Goal: Check status: Check status

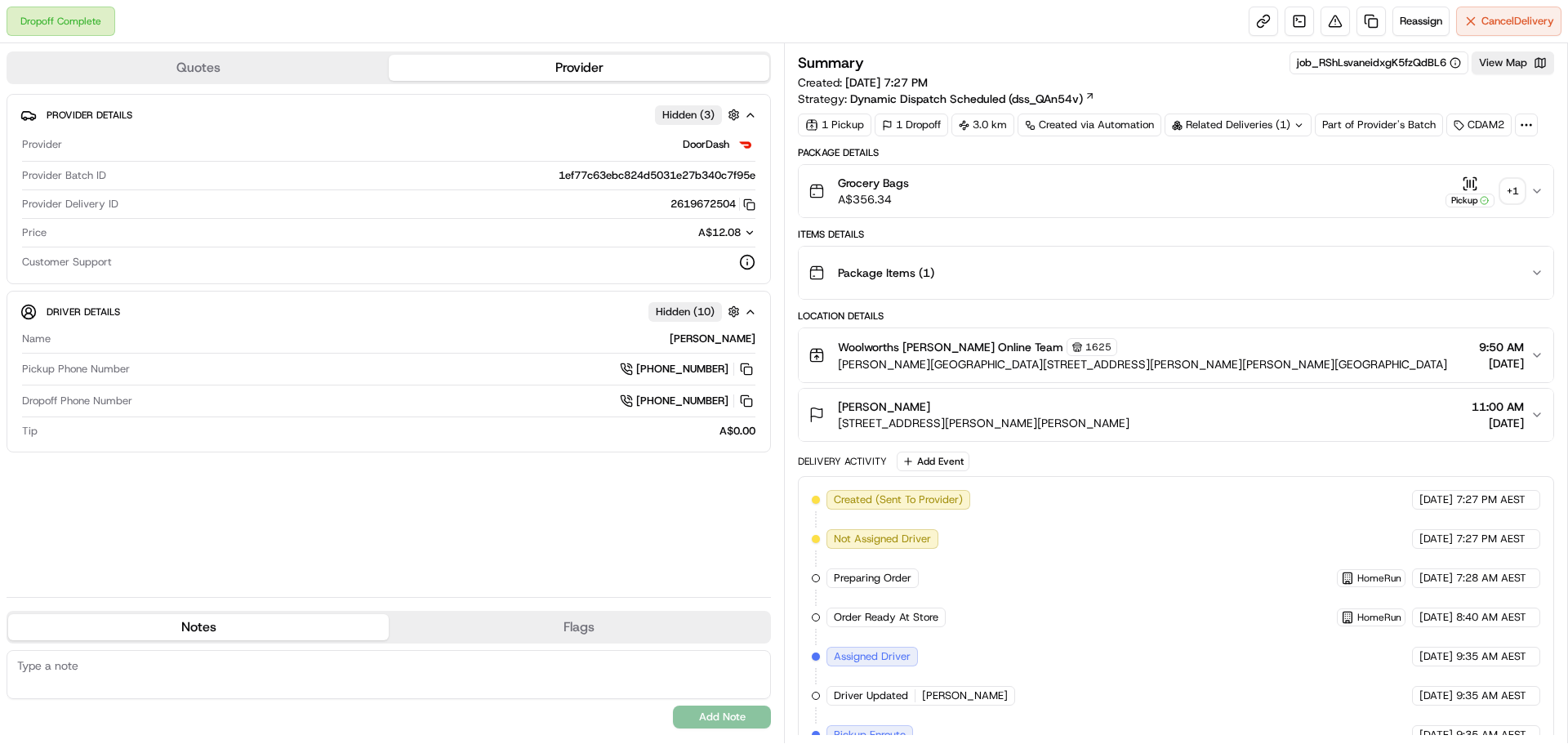
click at [1506, 197] on div "+ 1" at bounding box center [1512, 191] width 23 height 23
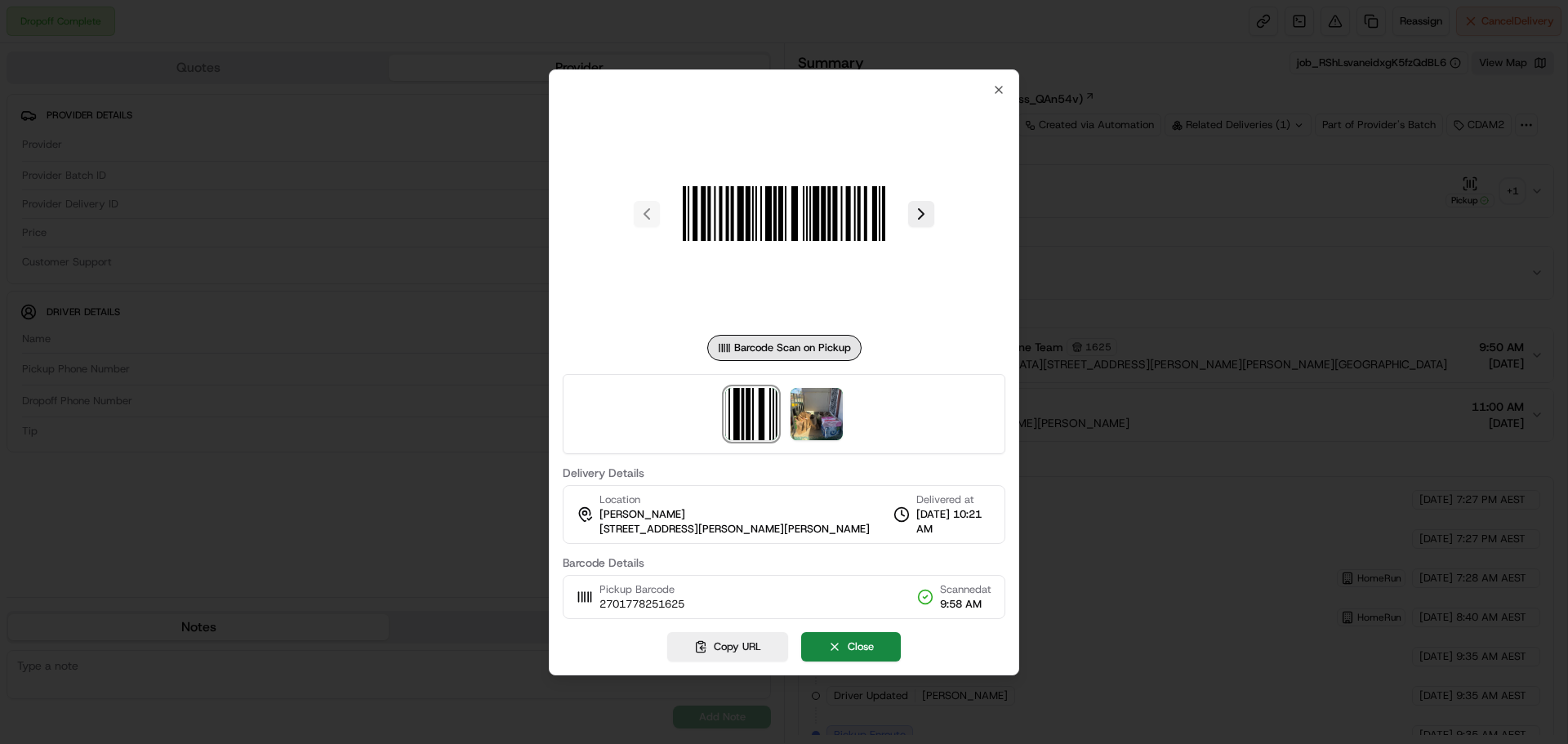
click at [848, 410] on div at bounding box center [784, 414] width 442 height 80
click at [834, 411] on img at bounding box center [816, 414] width 53 height 53
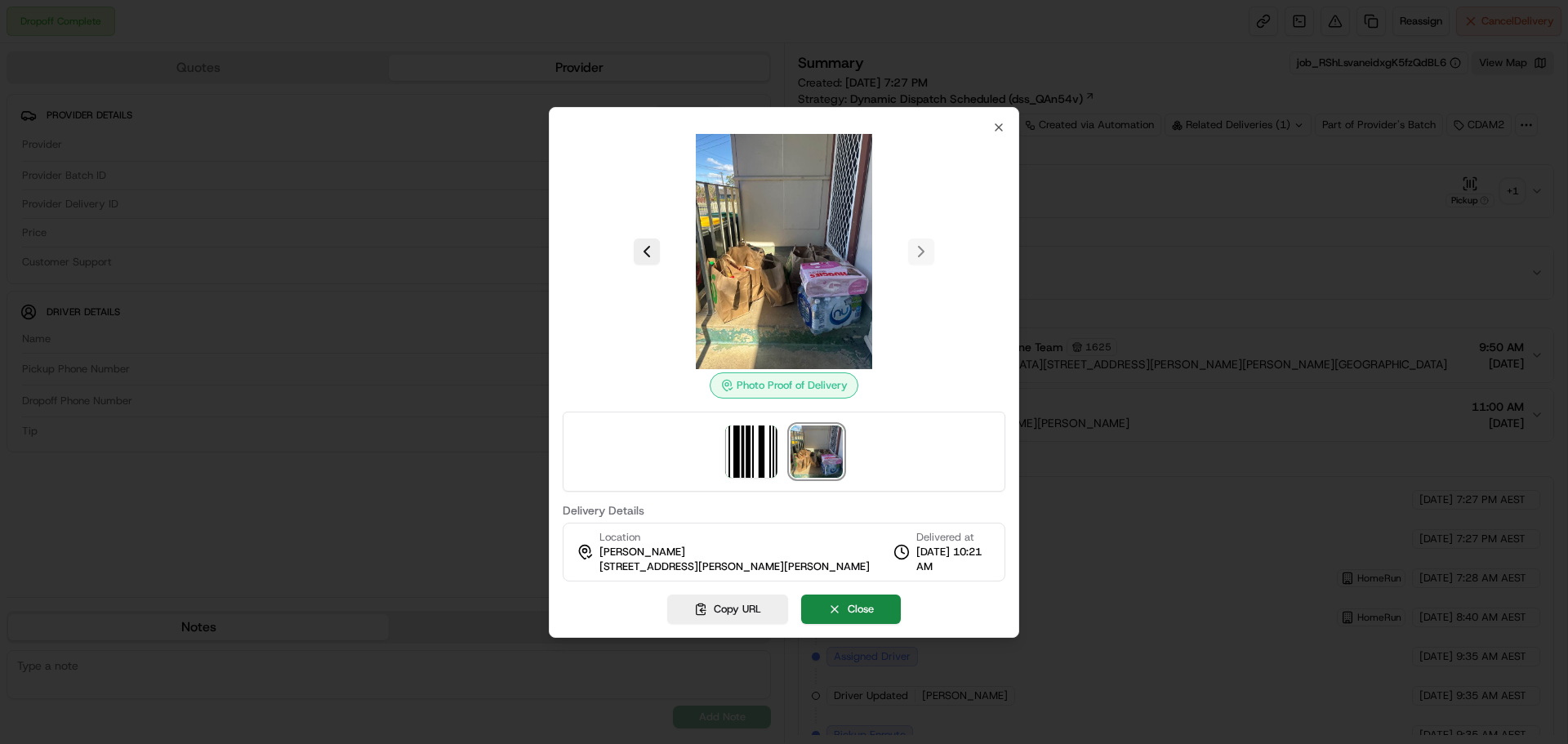
click at [493, 212] on div at bounding box center [784, 372] width 1568 height 744
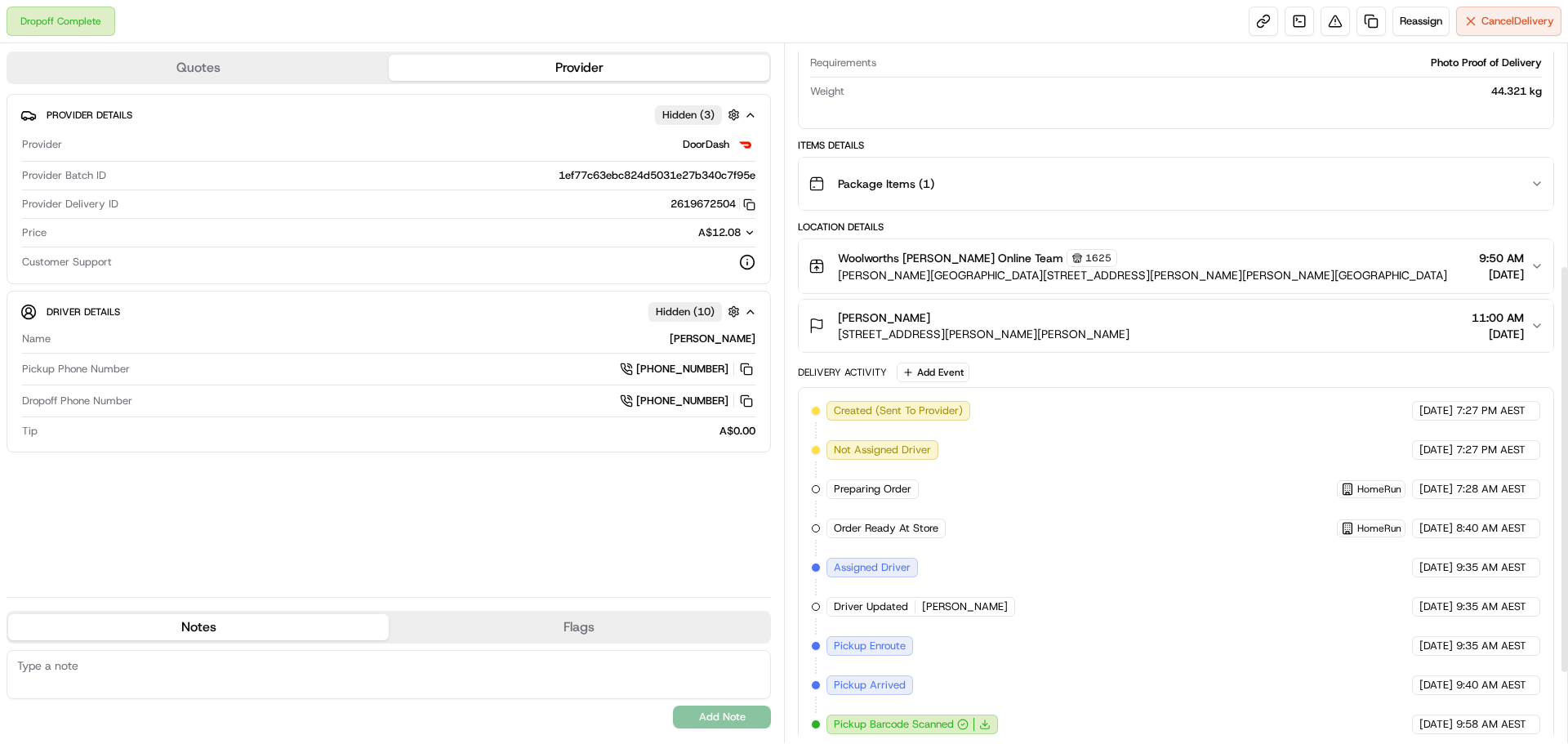
scroll to position [497, 0]
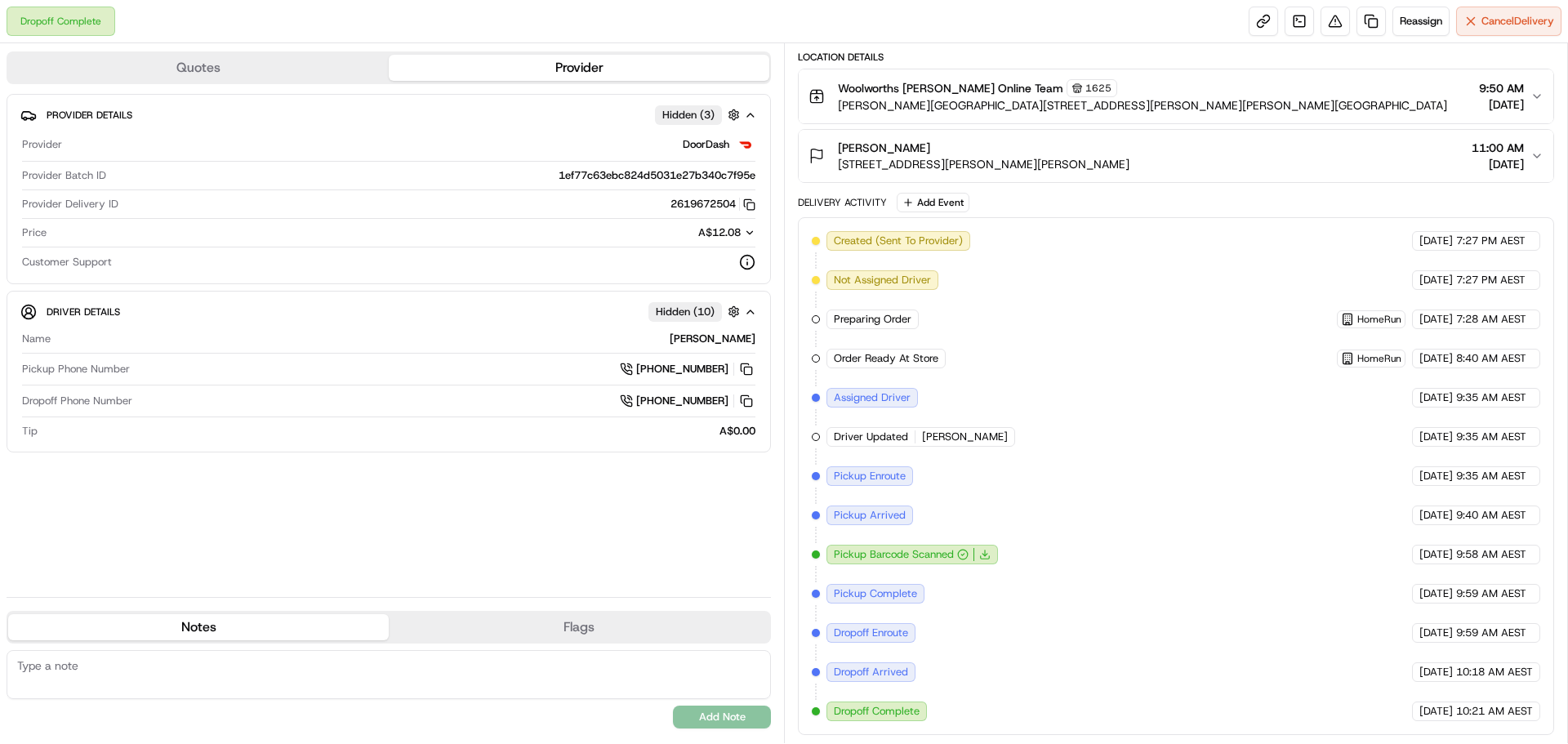
click at [1499, 145] on span "11:00 AM" at bounding box center [1497, 147] width 53 height 16
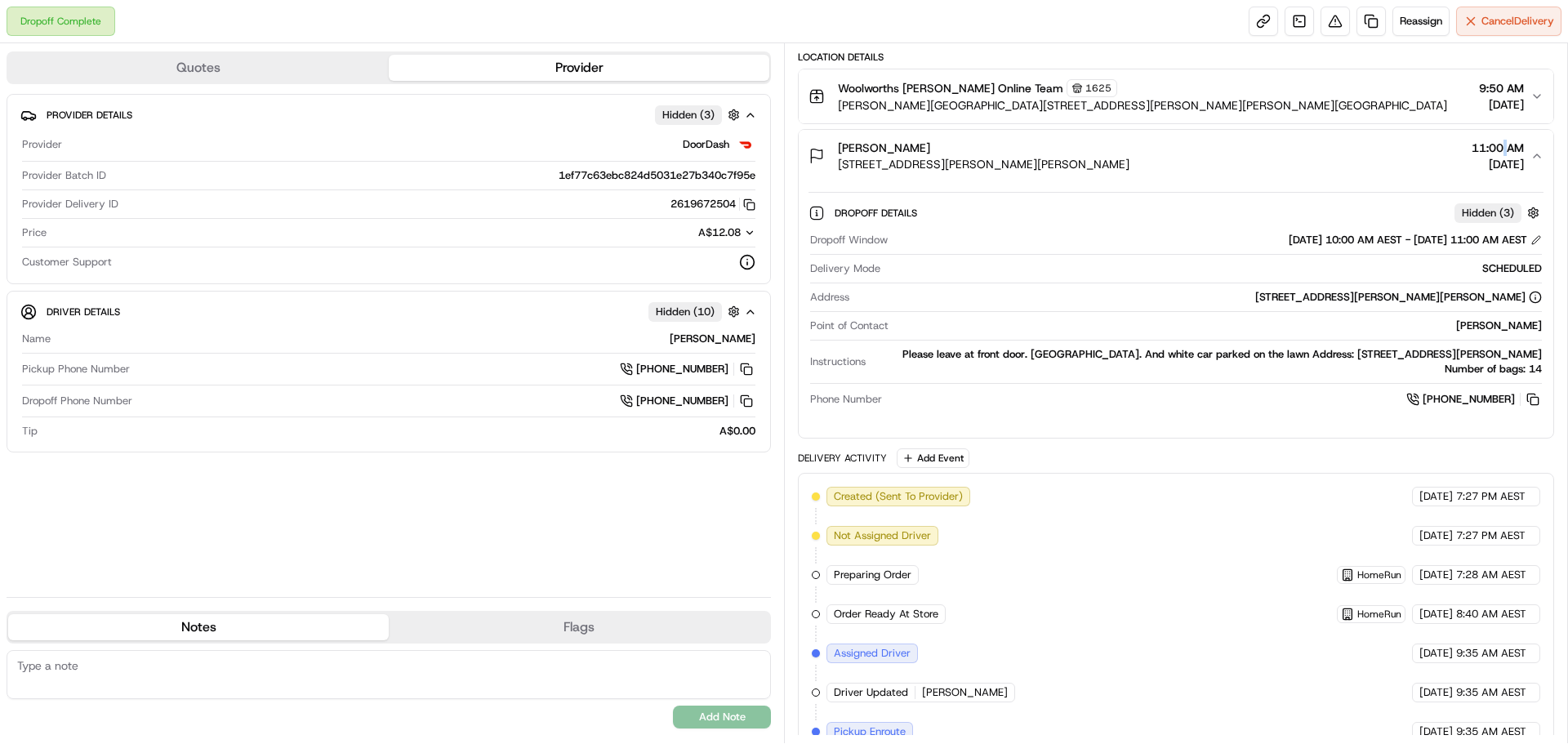
click at [1499, 145] on span "11:00 AM" at bounding box center [1497, 147] width 53 height 16
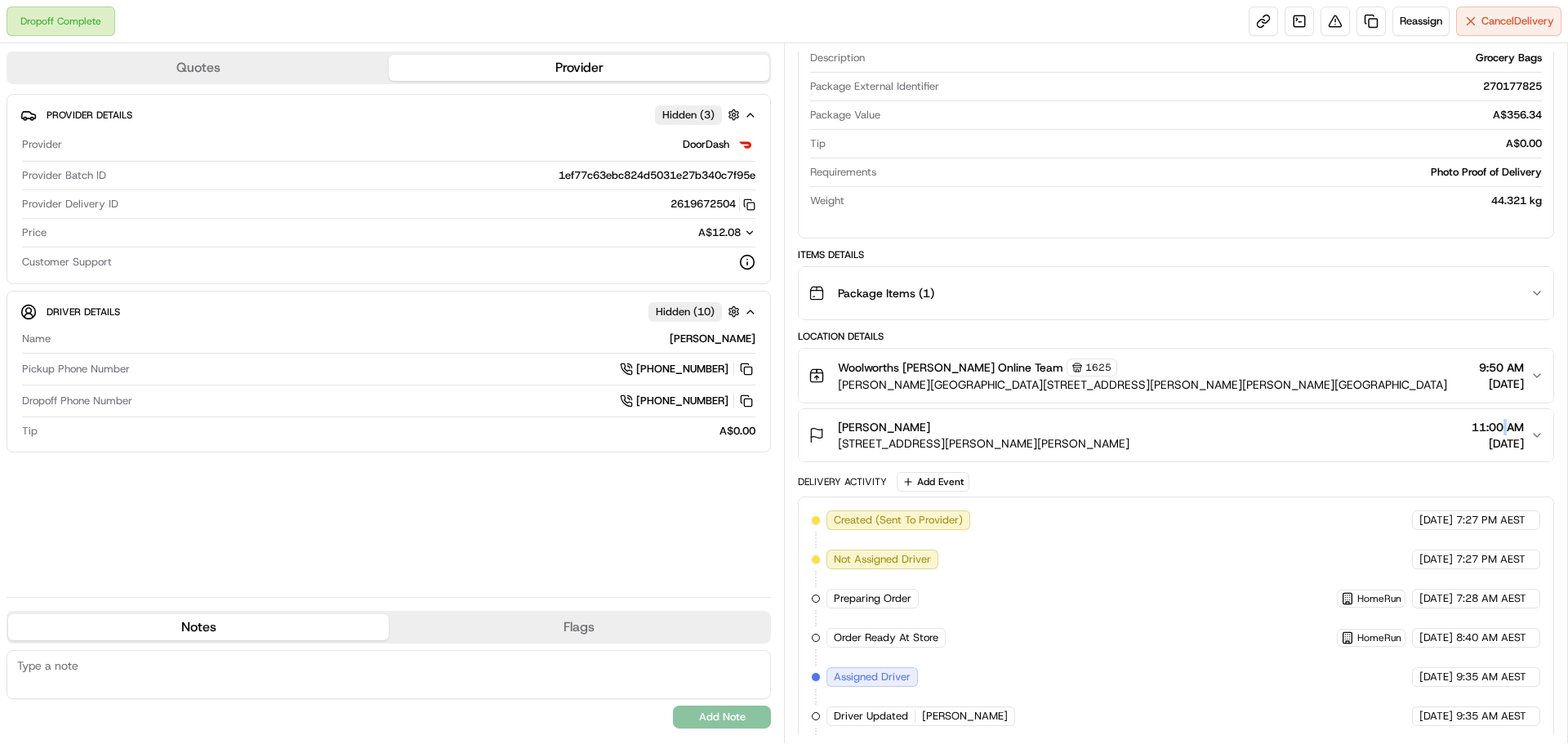
scroll to position [7, 0]
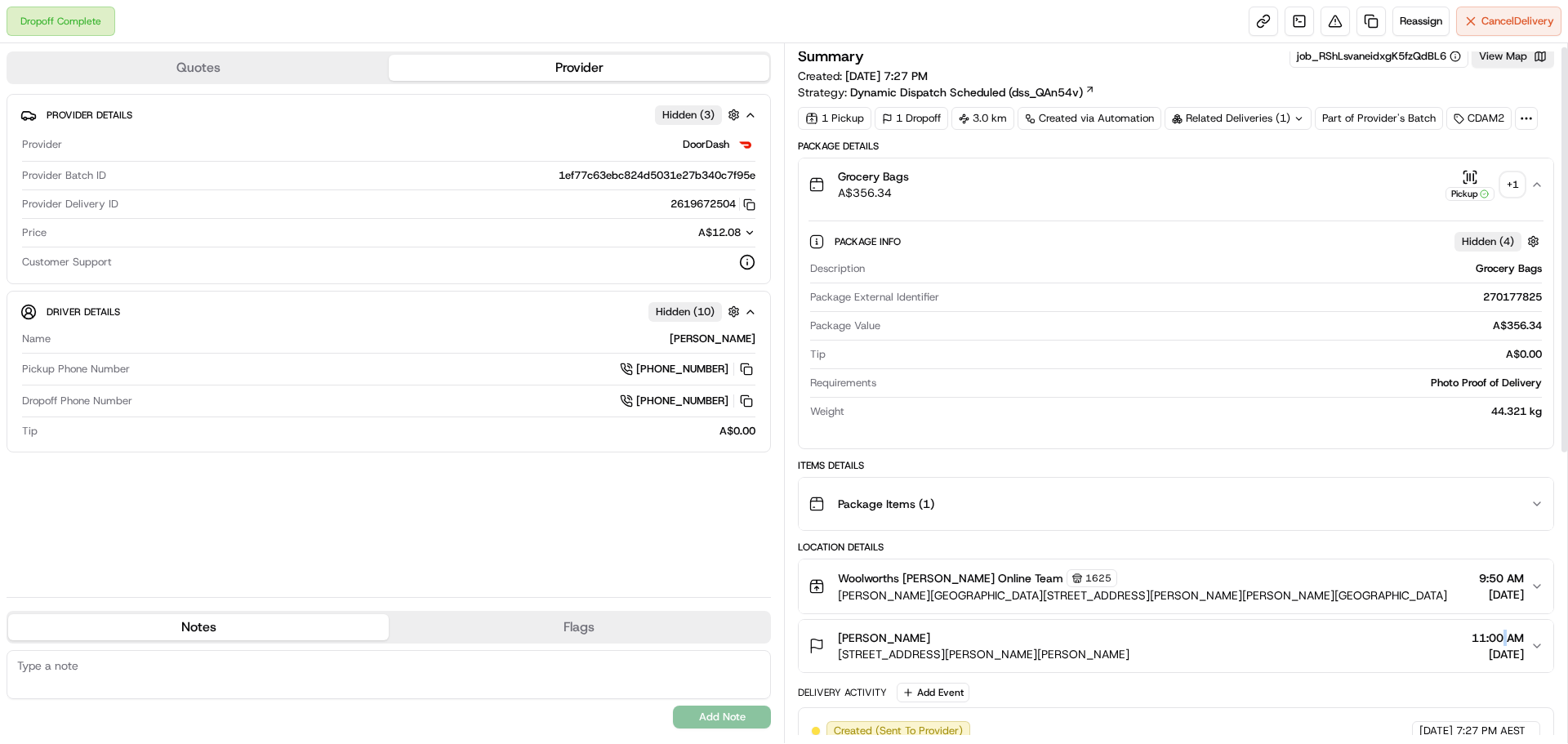
click at [1499, 198] on button "Pickup + 1" at bounding box center [1483, 185] width 78 height 32
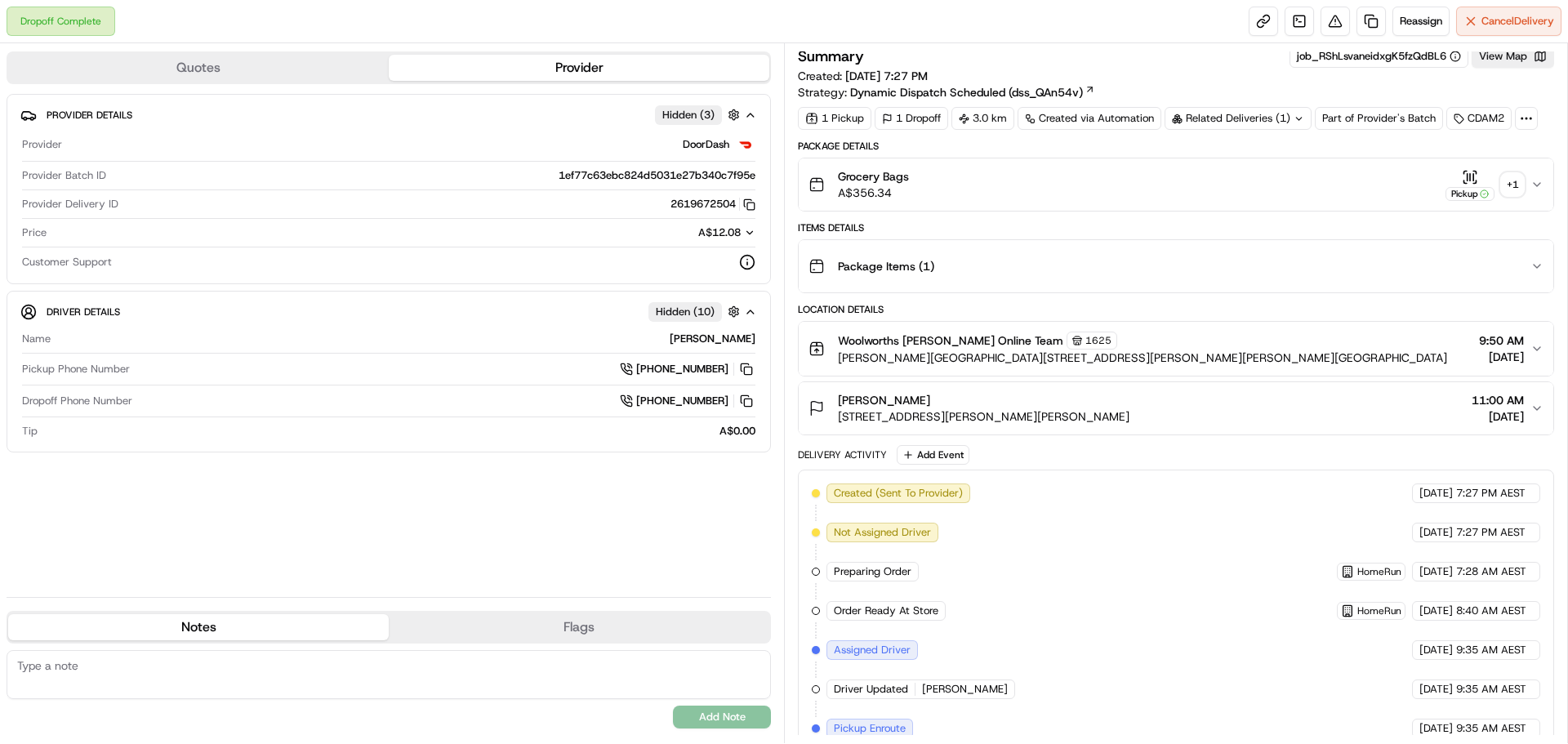
click at [1506, 187] on div "+ 1" at bounding box center [1512, 184] width 23 height 23
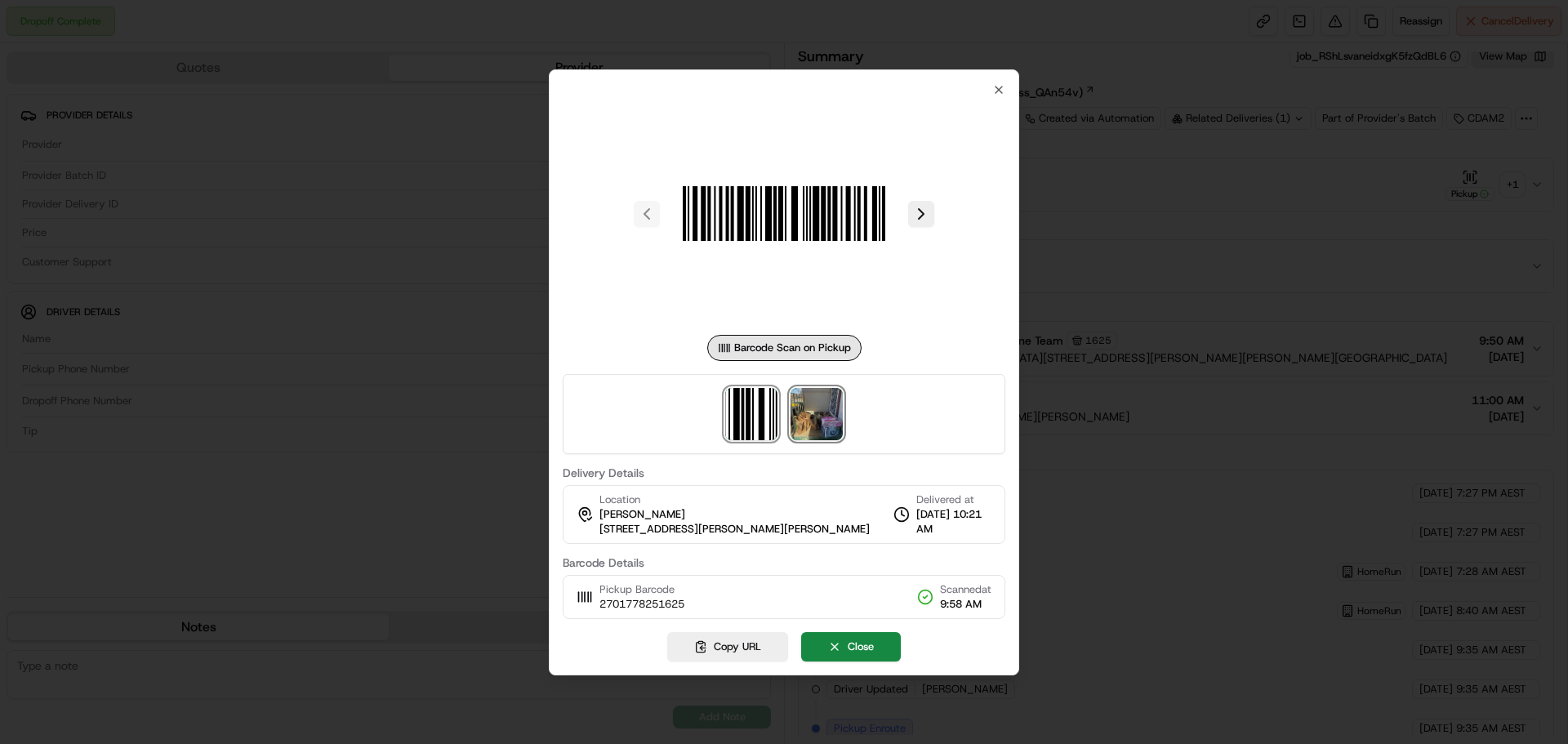
click at [804, 413] on img at bounding box center [816, 414] width 53 height 53
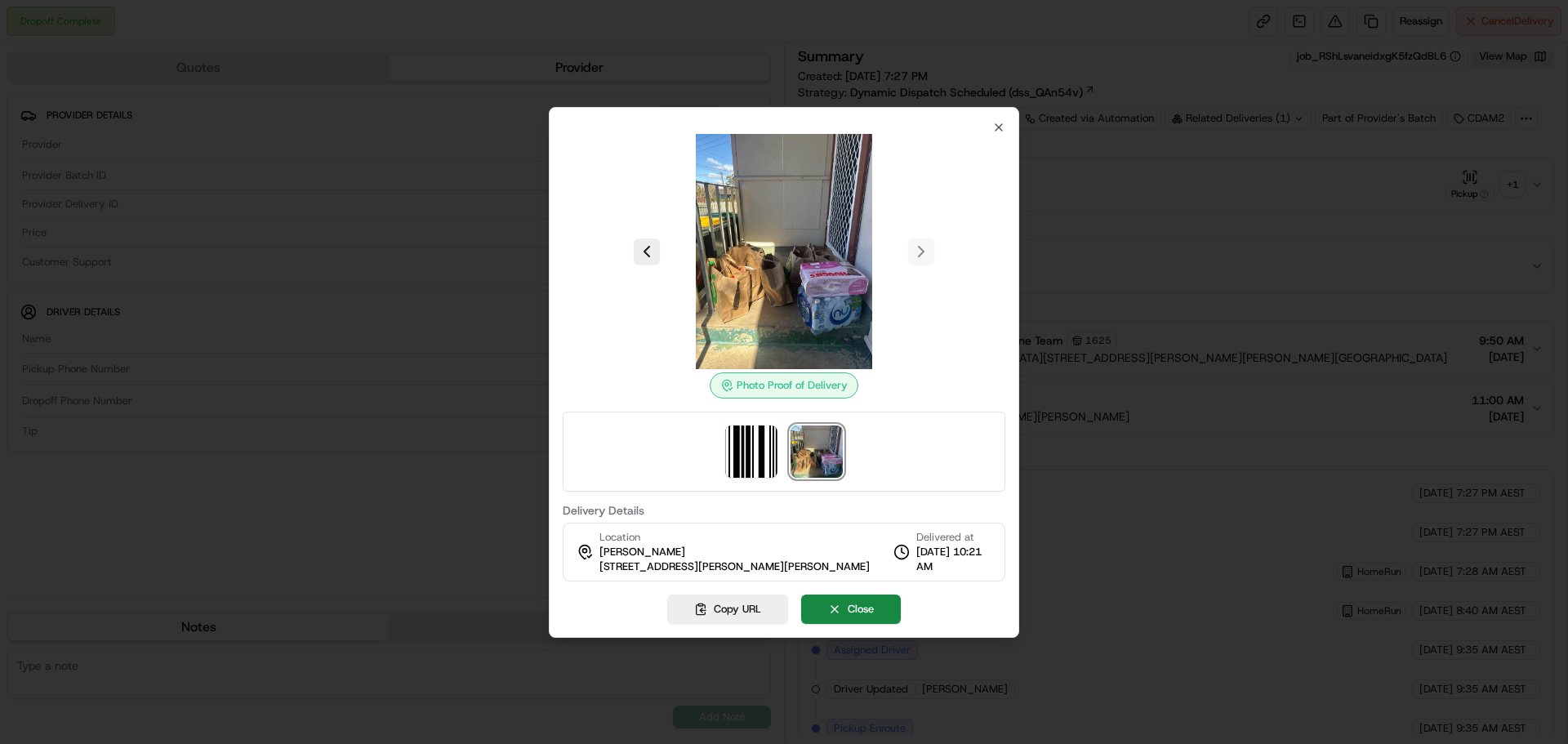
click at [1165, 306] on div at bounding box center [784, 372] width 1568 height 744
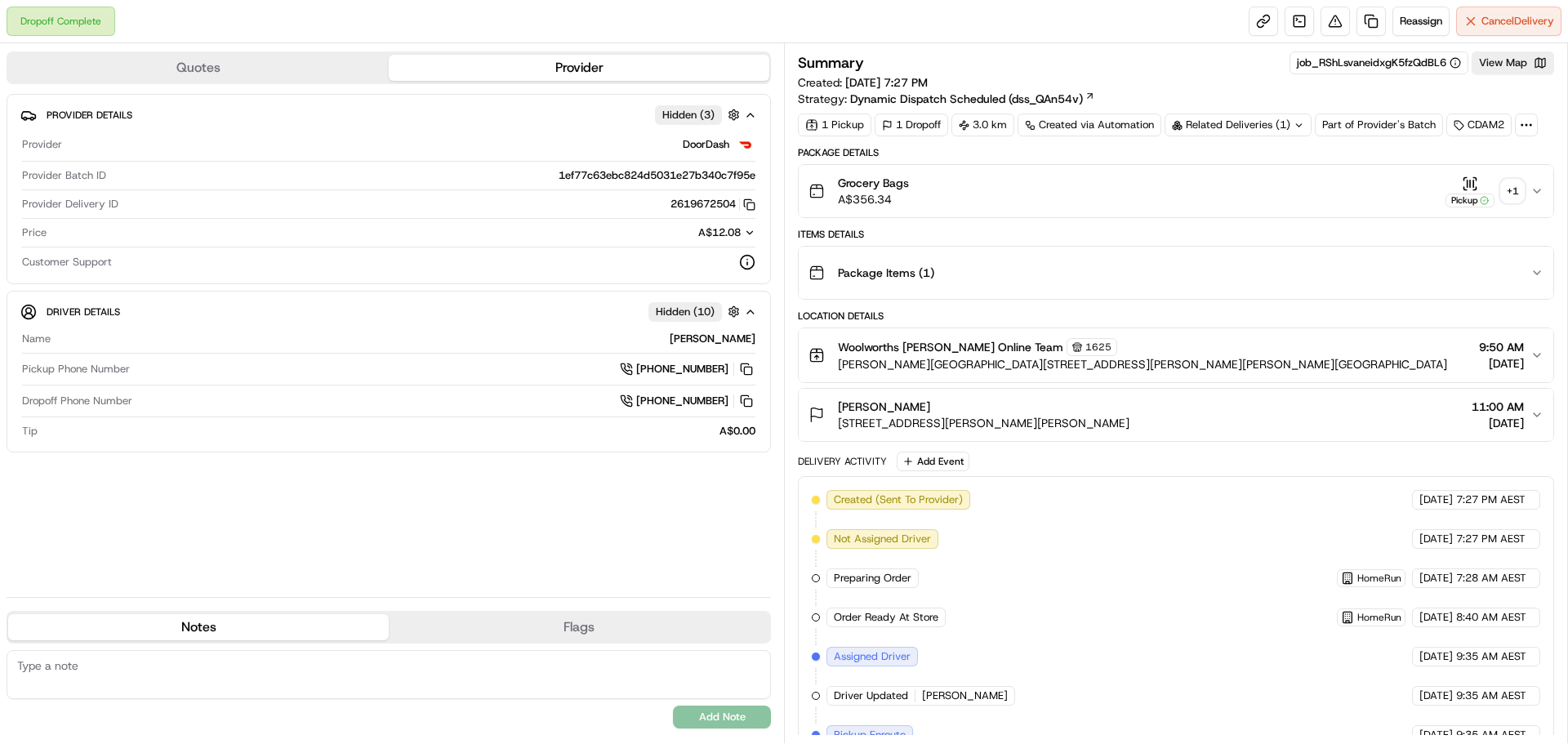
click at [1295, 123] on icon at bounding box center [1298, 125] width 10 height 10
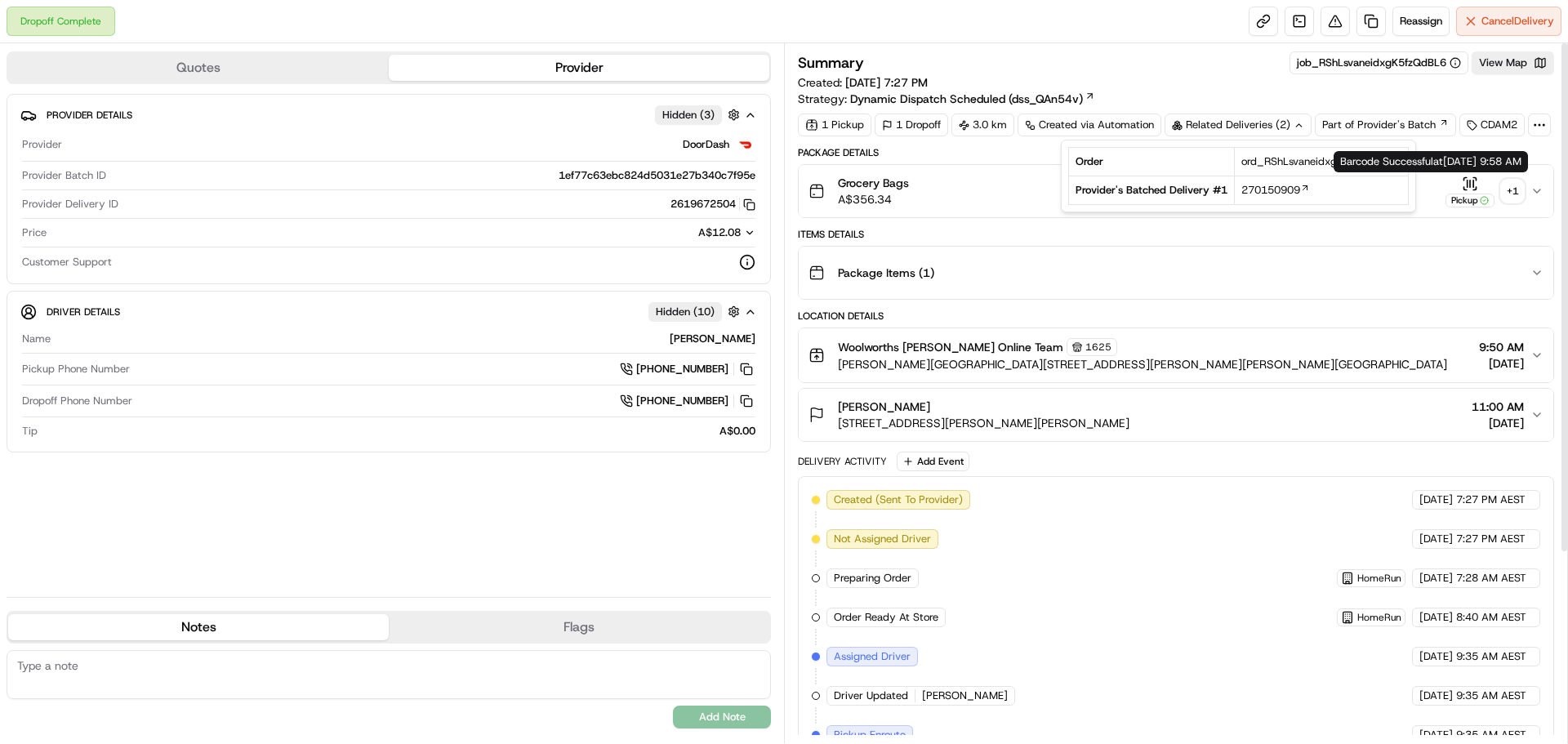
click at [1524, 184] on div "Grocery Bags A$356.34 Pickup + 1" at bounding box center [1168, 191] width 721 height 33
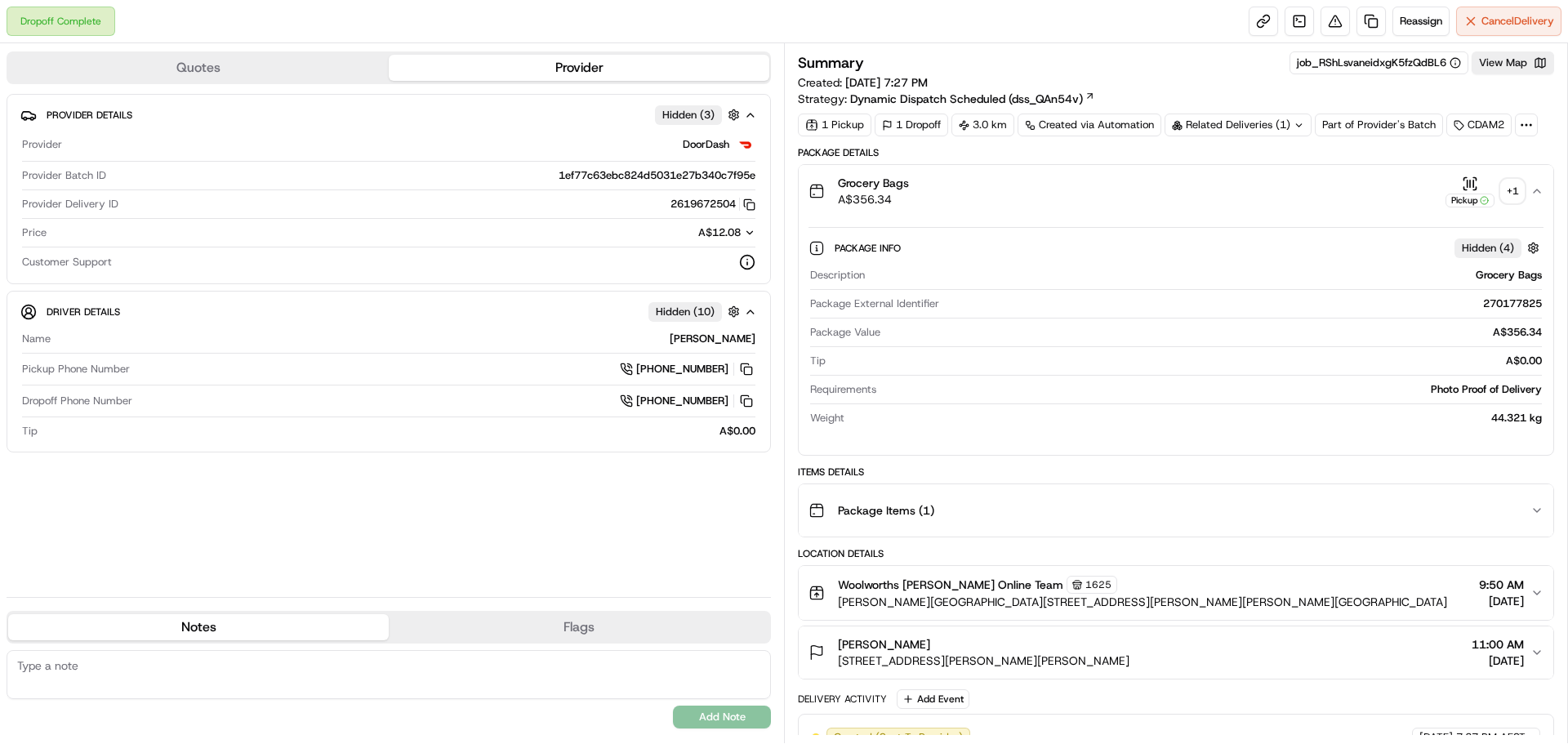
click at [1522, 182] on div "+ 1" at bounding box center [1512, 191] width 23 height 23
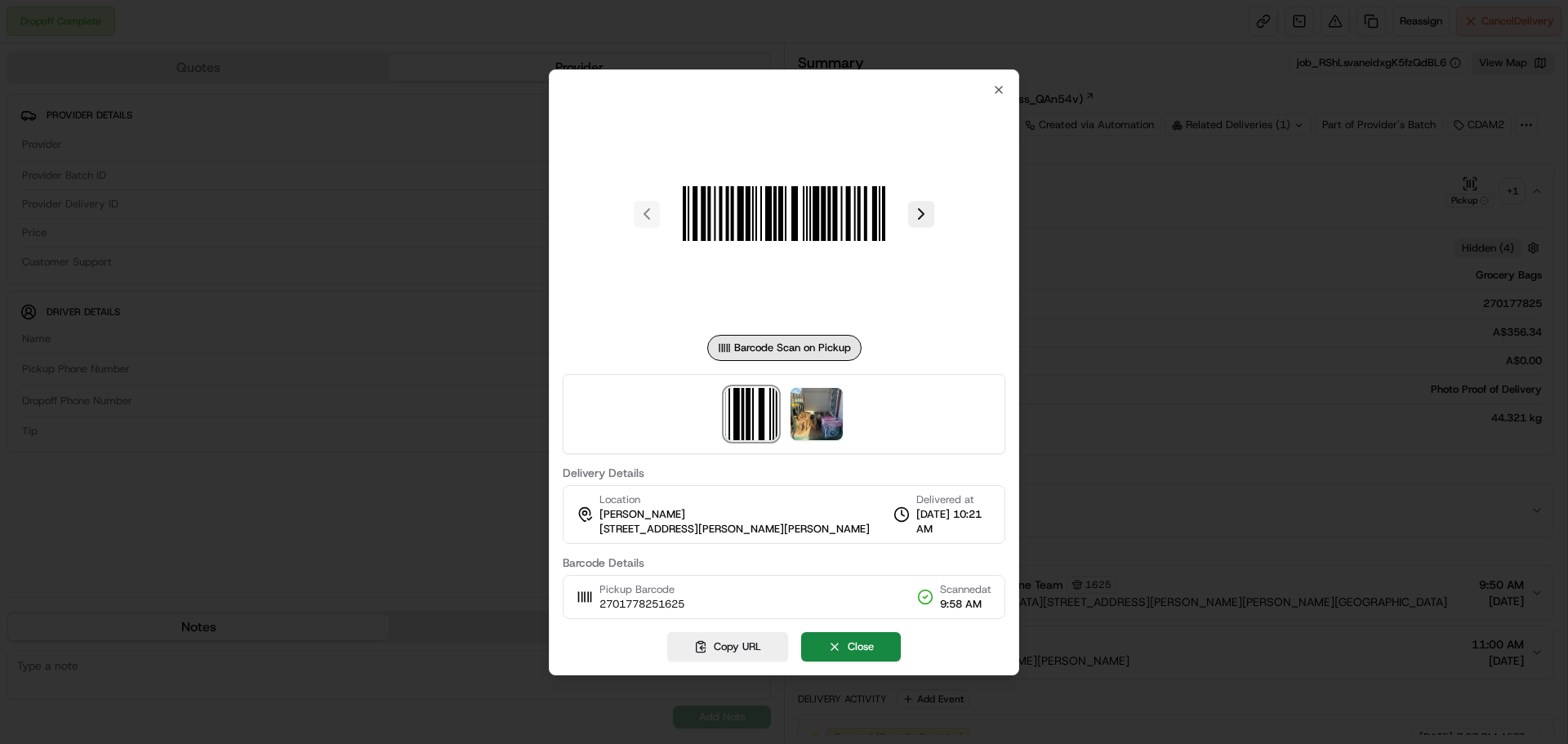
click at [827, 443] on div at bounding box center [784, 414] width 442 height 80
click at [826, 442] on div at bounding box center [784, 414] width 442 height 80
click at [827, 435] on img at bounding box center [816, 414] width 53 height 53
